Goal: Transaction & Acquisition: Register for event/course

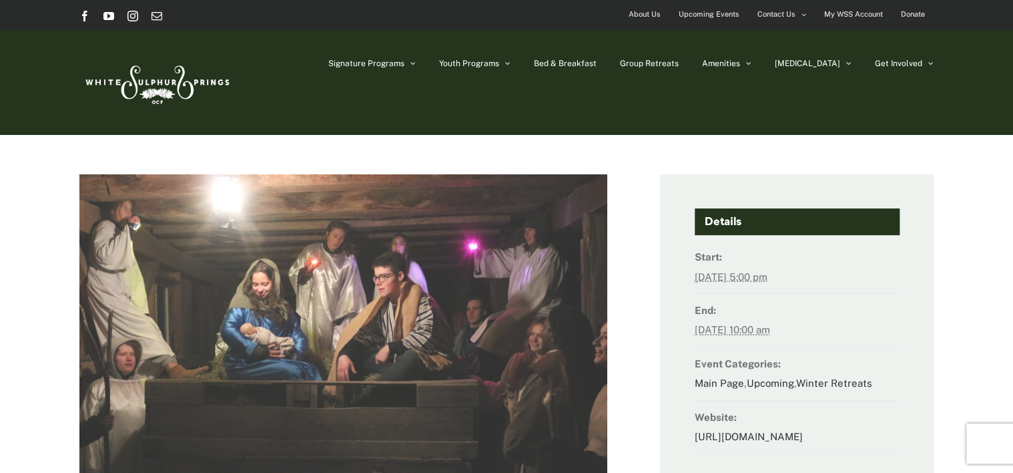
drag, startPoint x: 459, startPoint y: 299, endPoint x: 430, endPoint y: 243, distance: 63.3
click at [430, 243] on img at bounding box center [343, 351] width 638 height 426
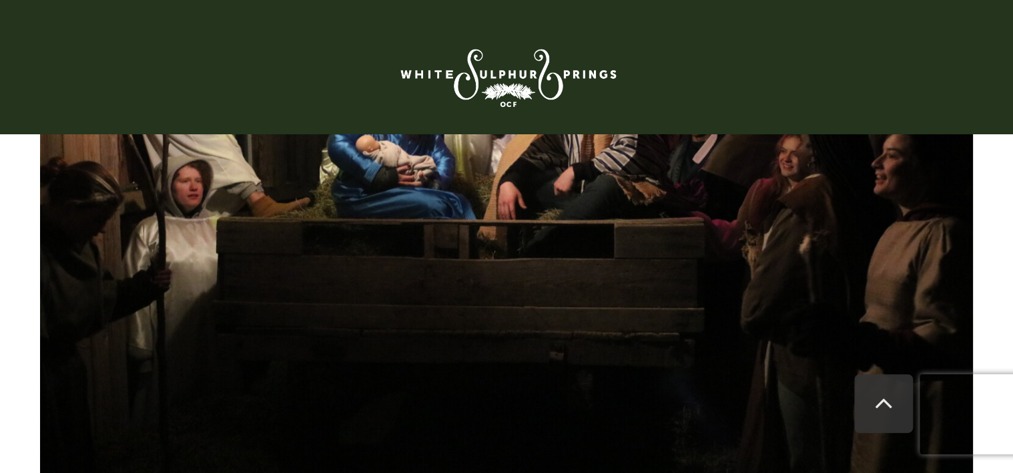
scroll to position [211, 0]
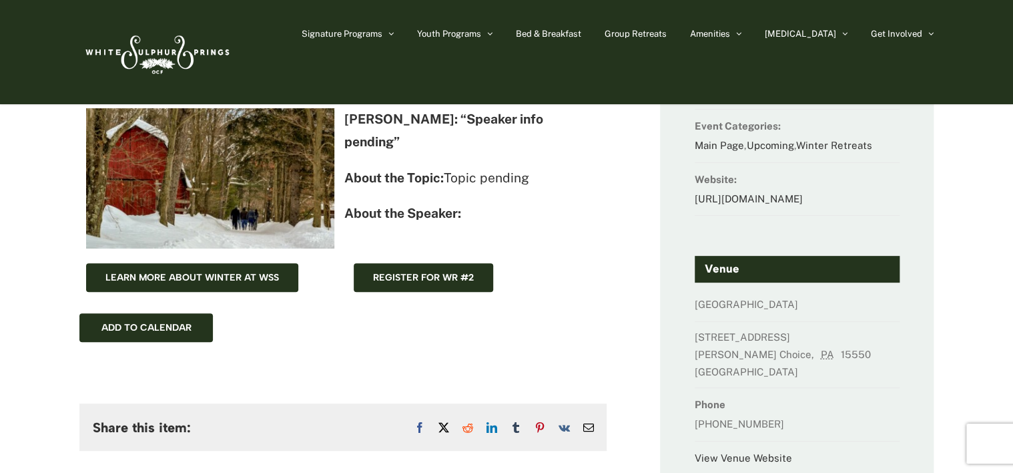
scroll to position [67, 0]
